Goal: Task Accomplishment & Management: Manage account settings

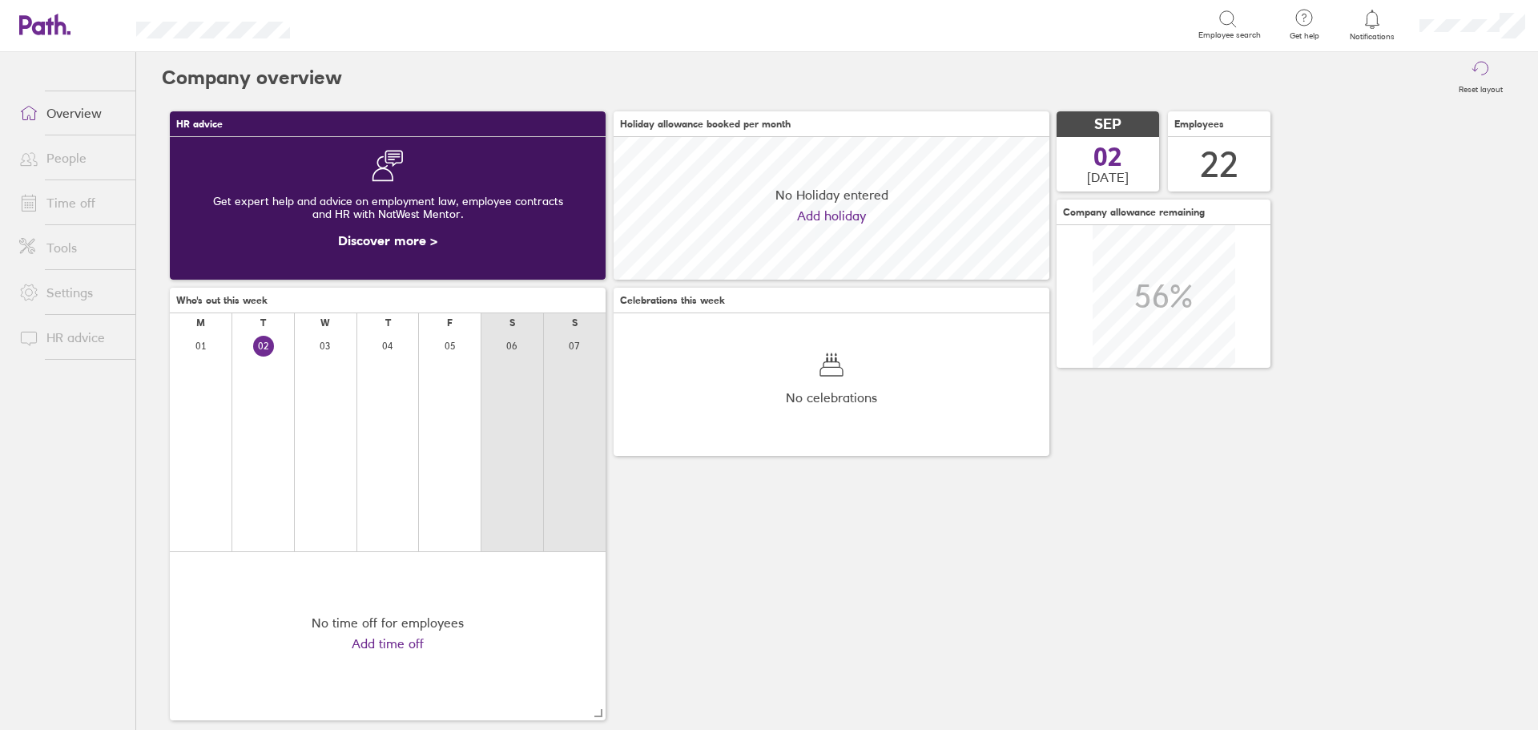
scroll to position [143, 436]
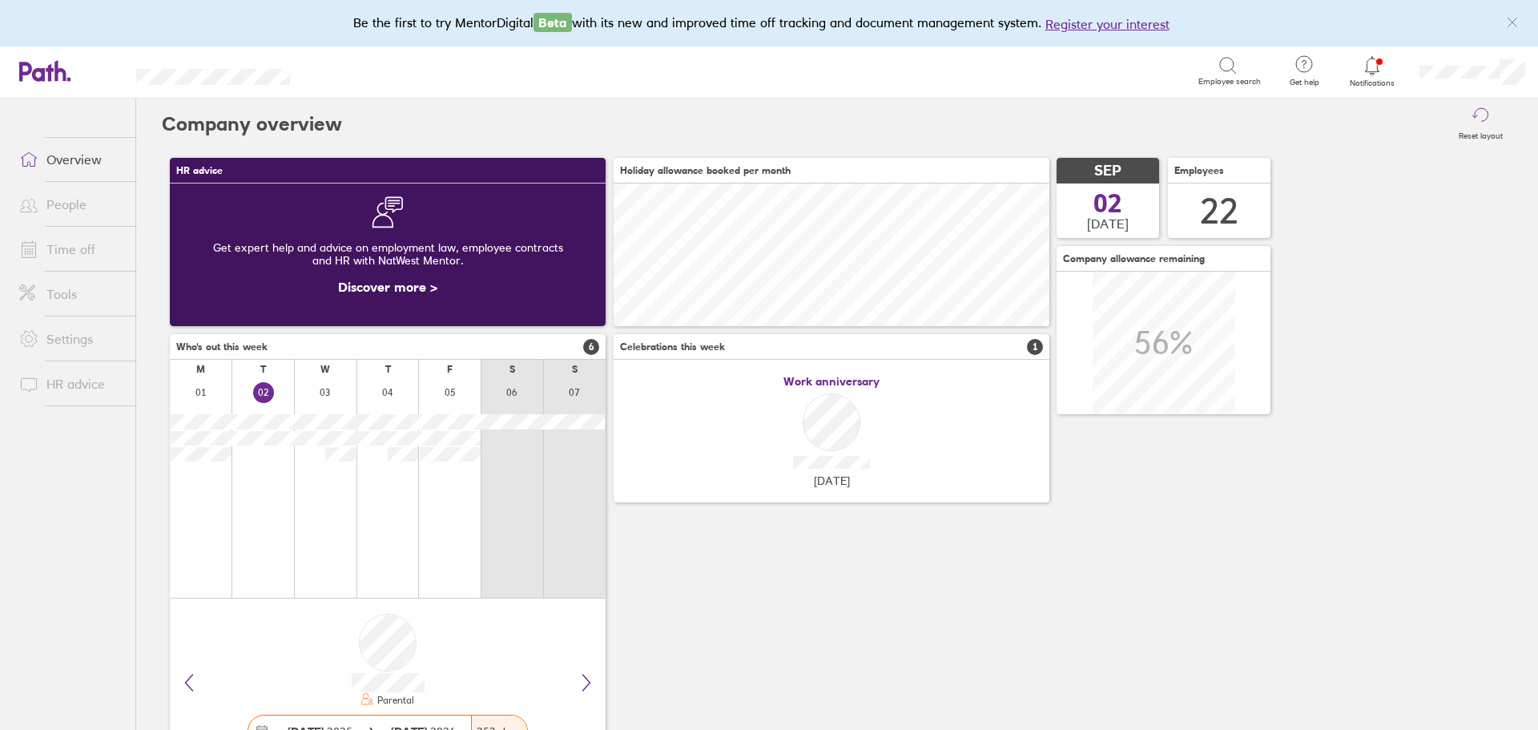
click at [91, 252] on link "Time off" at bounding box center [70, 249] width 129 height 32
